Goal: Information Seeking & Learning: Learn about a topic

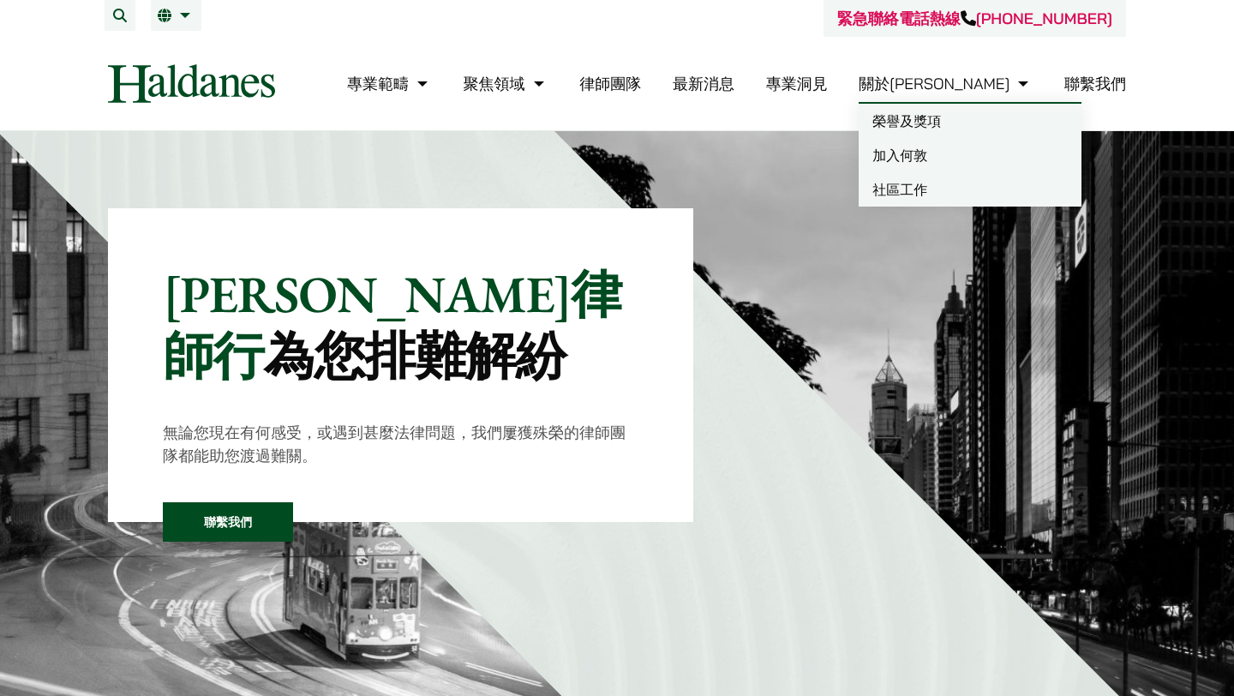
click at [981, 159] on link "加入何敦" at bounding box center [969, 155] width 223 height 34
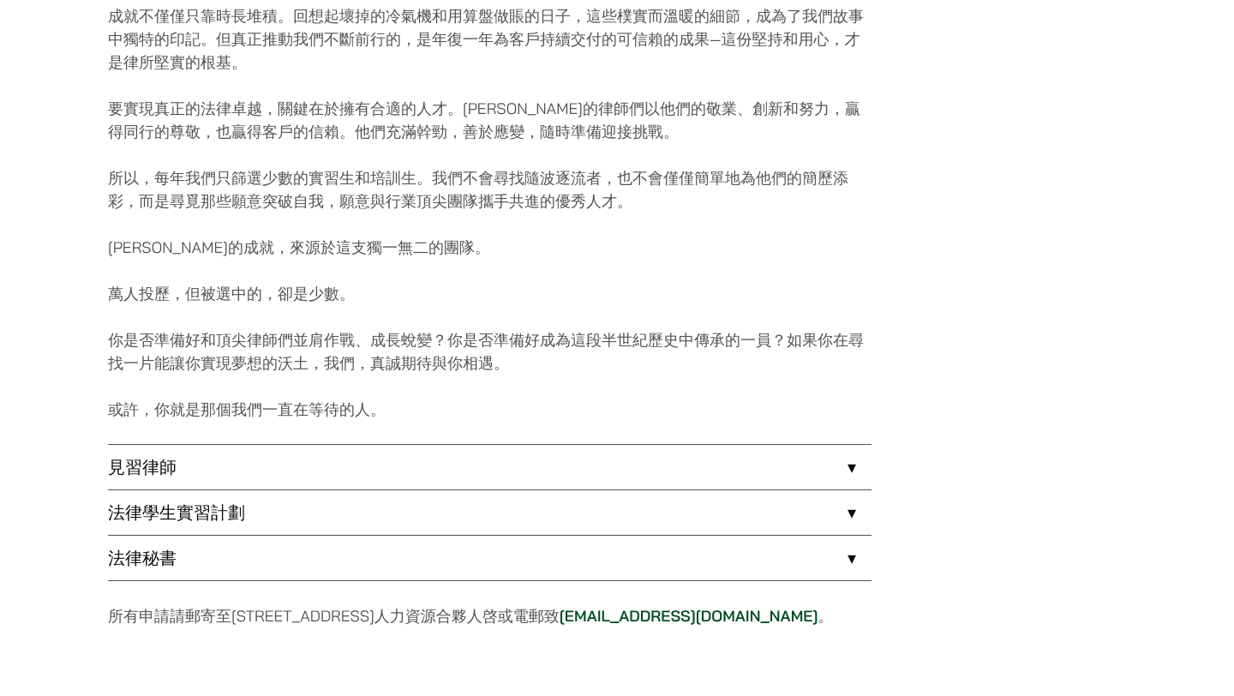
scroll to position [1119, 0]
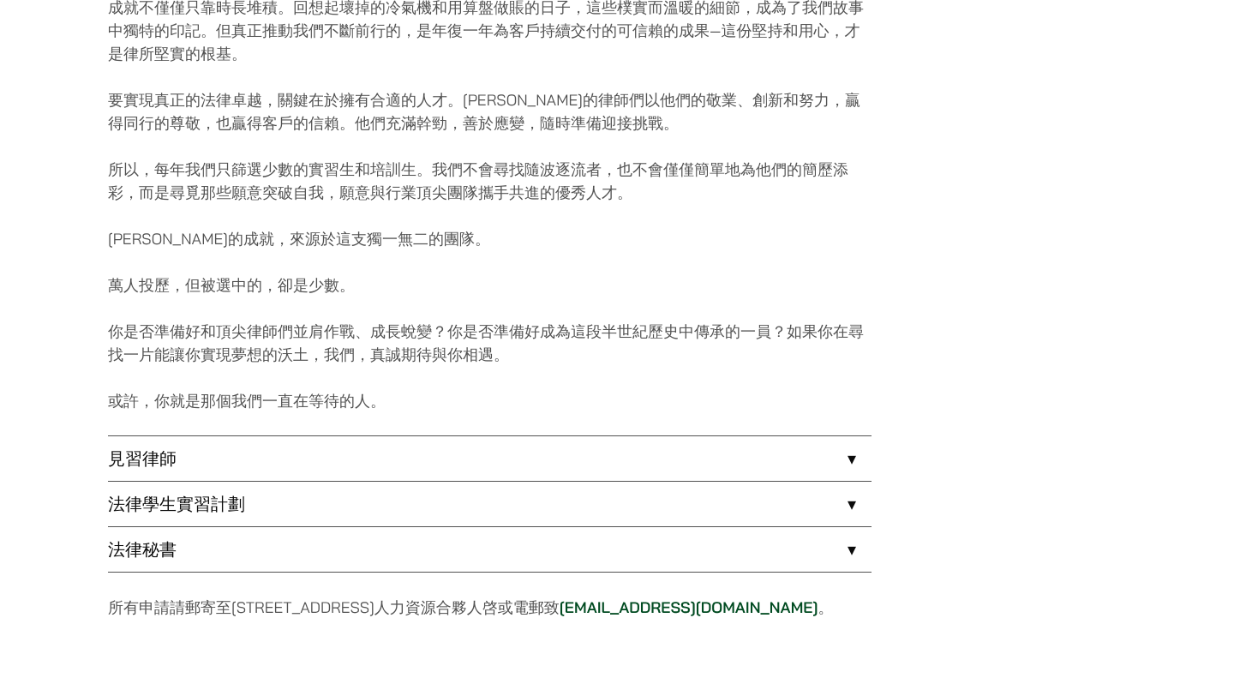
click at [851, 555] on link "法律秘書" at bounding box center [489, 549] width 763 height 45
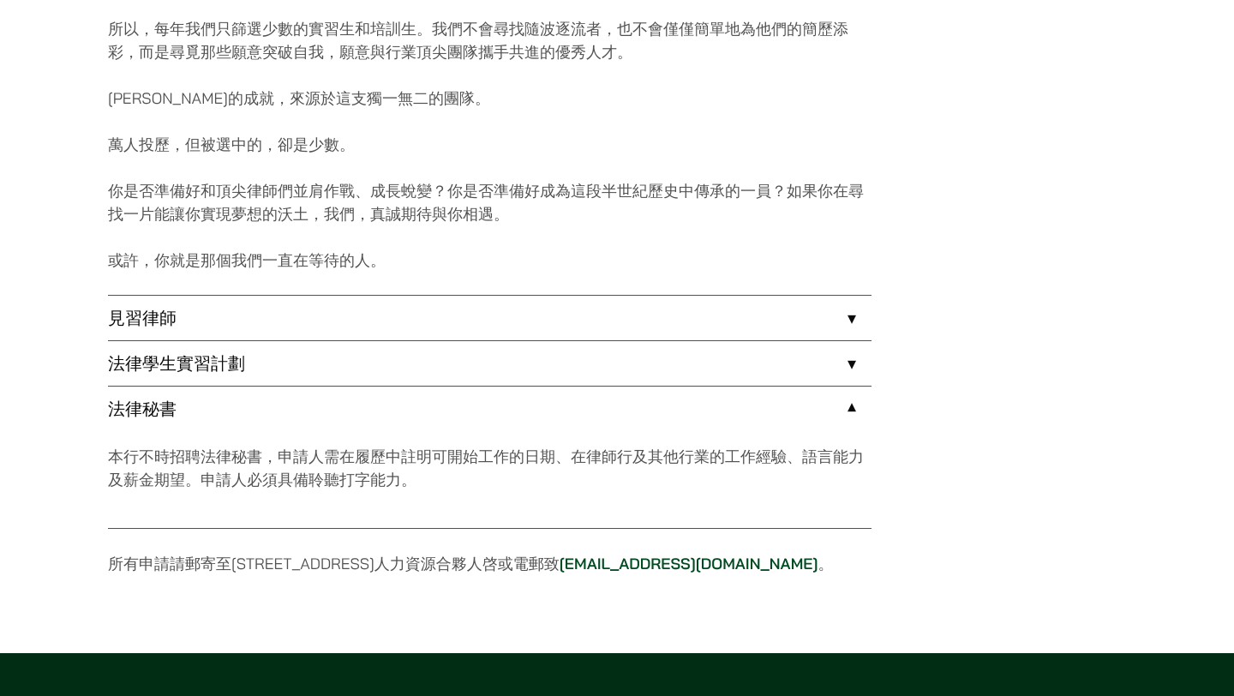
scroll to position [1257, 0]
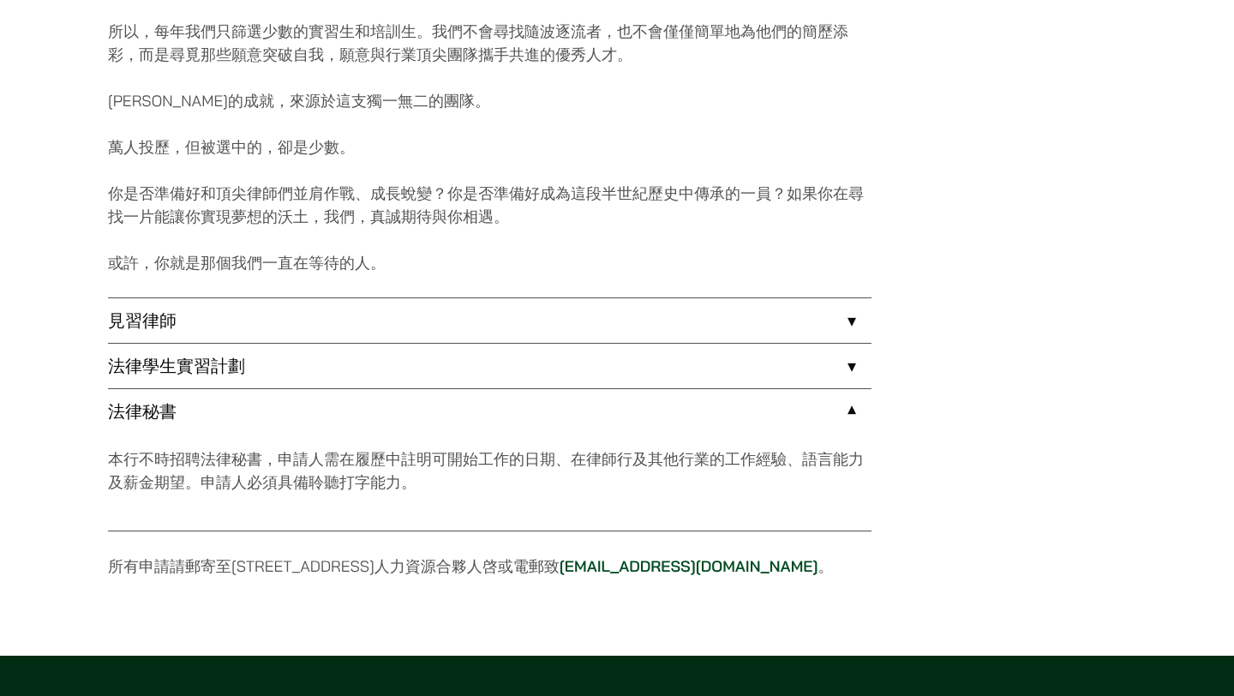
click at [850, 368] on link "法律學生實習計劃" at bounding box center [489, 366] width 763 height 45
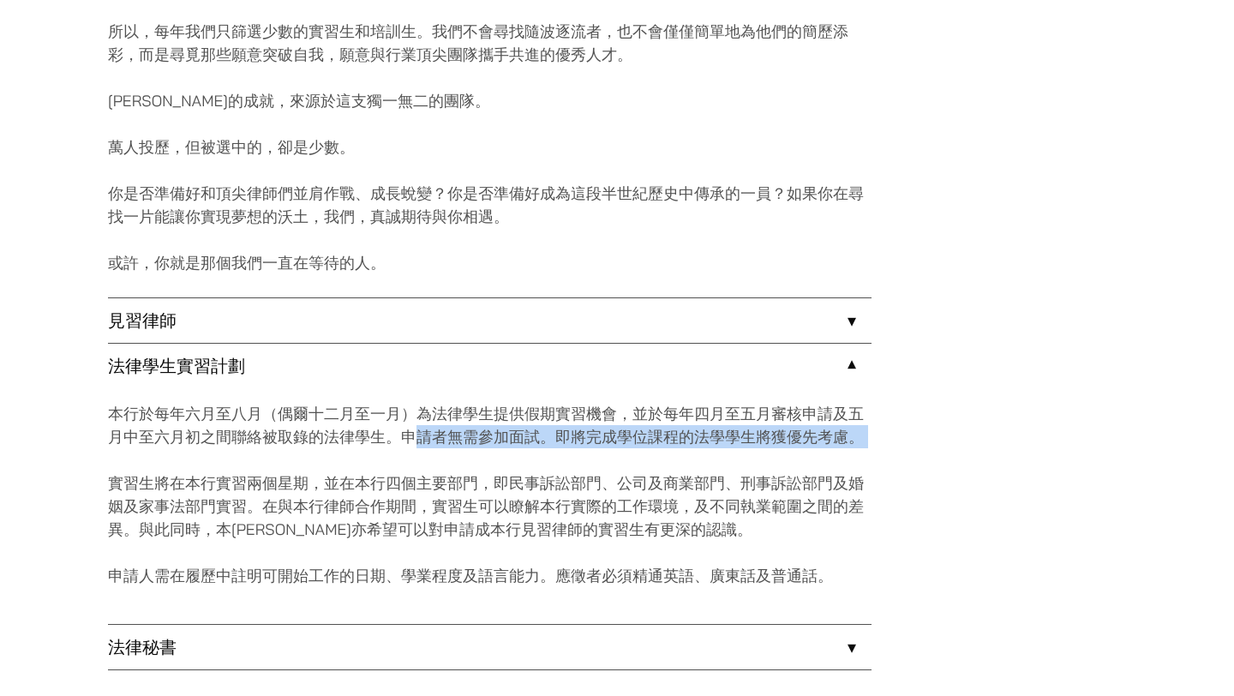
drag, startPoint x: 421, startPoint y: 431, endPoint x: 511, endPoint y: 468, distance: 97.2
click at [511, 468] on div "本行於每年六月至八月（偶爾十二月至一月）為法律學生提供假期實習機會，並於每年四月至五月審核申請及五月中至六月初之間聯絡被取錄的法律學生。申請者無需參加面試。即…" at bounding box center [489, 506] width 763 height 236
click at [704, 424] on p "本行於每年六月至八月（偶爾十二月至一月）為法律學生提供假期實習機會，並於每年四月至五月審核申請及五月中至六月初之間聯絡被取錄的法律學生。申請者無需參加面試。即…" at bounding box center [489, 425] width 763 height 46
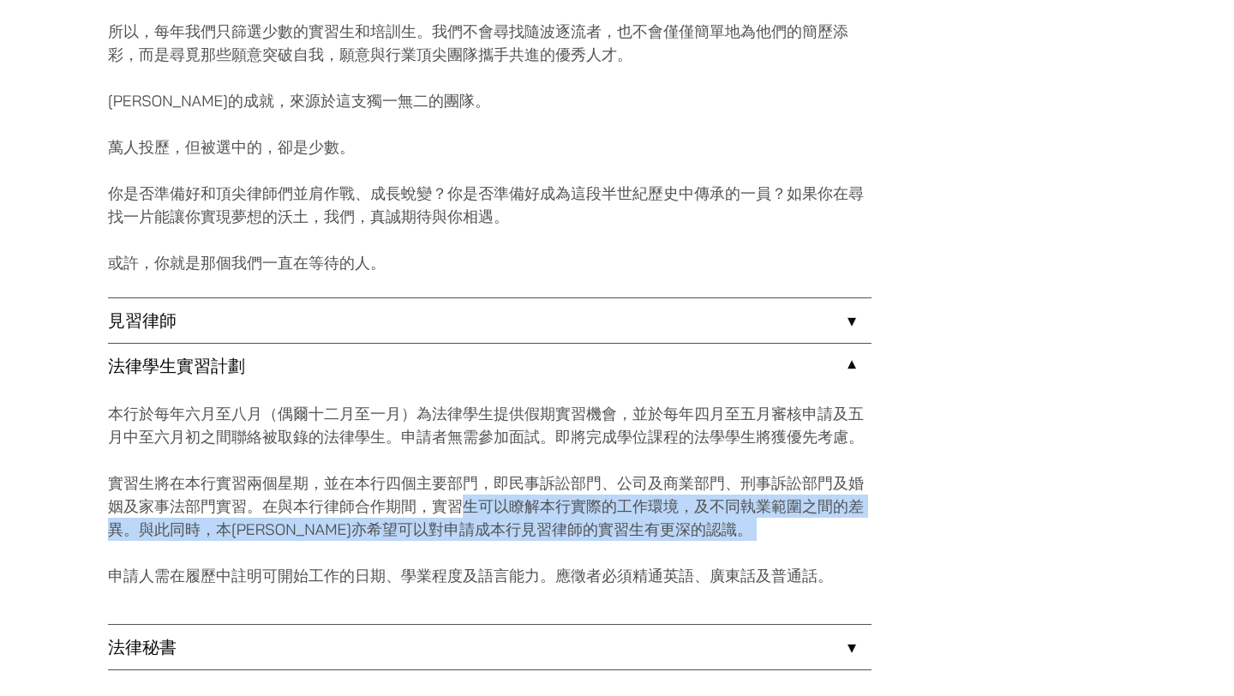
drag, startPoint x: 470, startPoint y: 504, endPoint x: 480, endPoint y: 559, distance: 56.6
click at [480, 560] on div "本行於每年六月至八月（偶爾十二月至一月）為法律學生提供假期實習機會，並於每年四月至五月審核申請及五月中至六月初之間聯絡被取錄的法律學生。申請者無需參加面試。即…" at bounding box center [489, 506] width 763 height 236
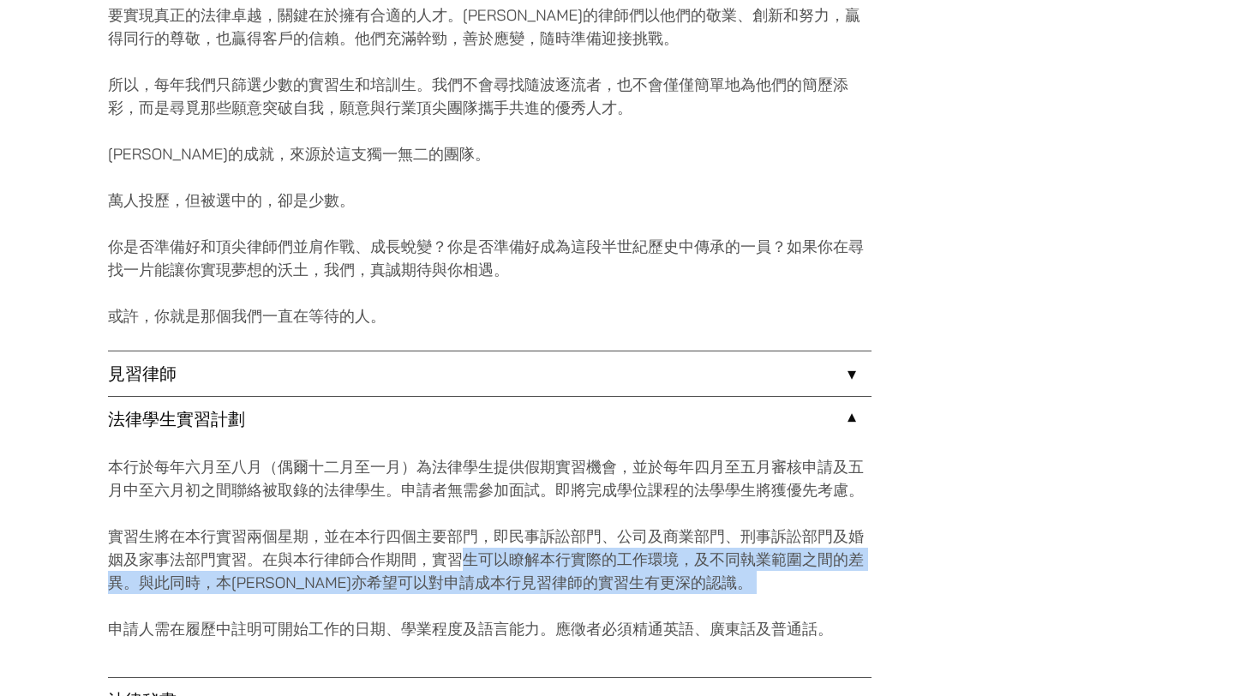
scroll to position [1201, 0]
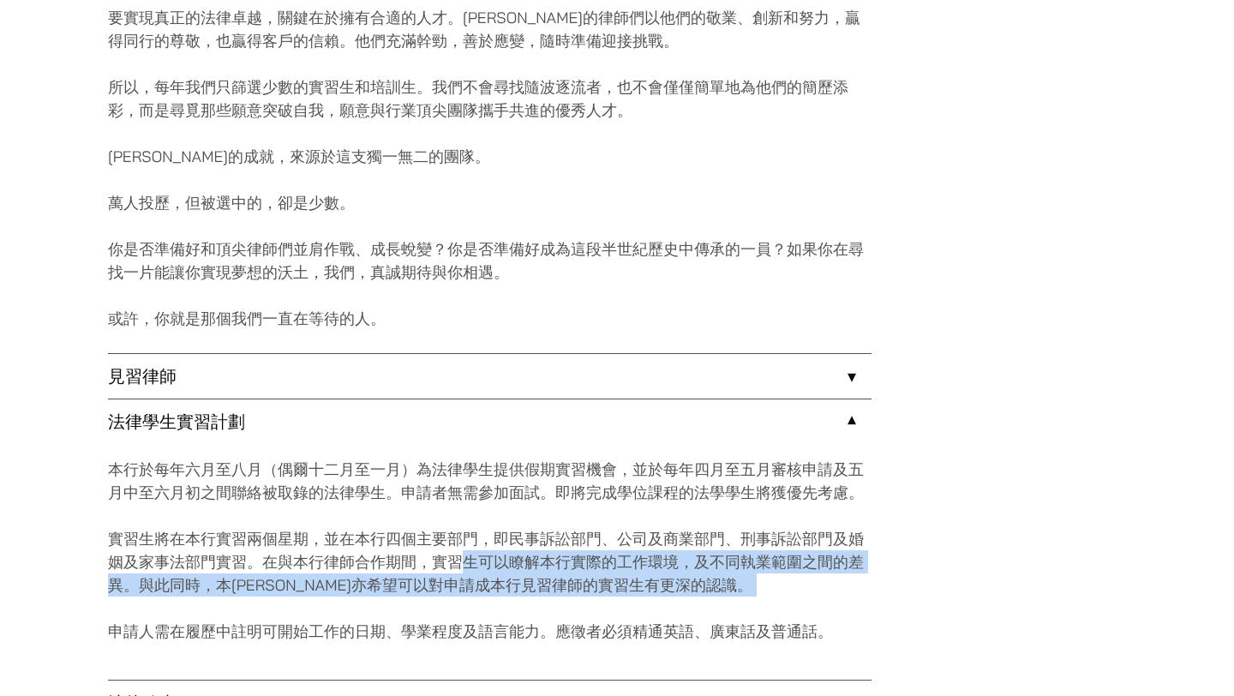
click at [846, 368] on link "見習律師" at bounding box center [489, 376] width 763 height 45
